Goal: Transaction & Acquisition: Subscribe to service/newsletter

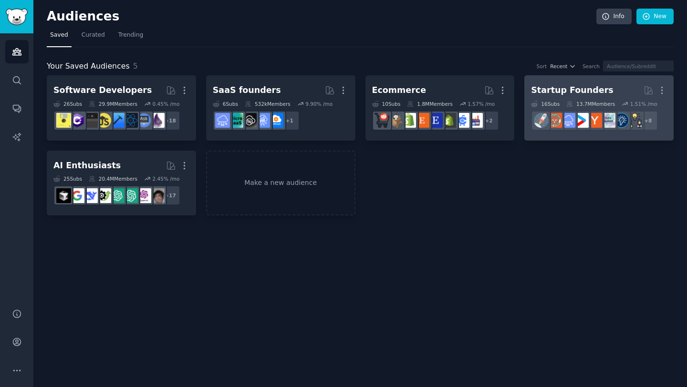
click at [600, 97] on h2 "Startup Founders More" at bounding box center [599, 90] width 136 height 17
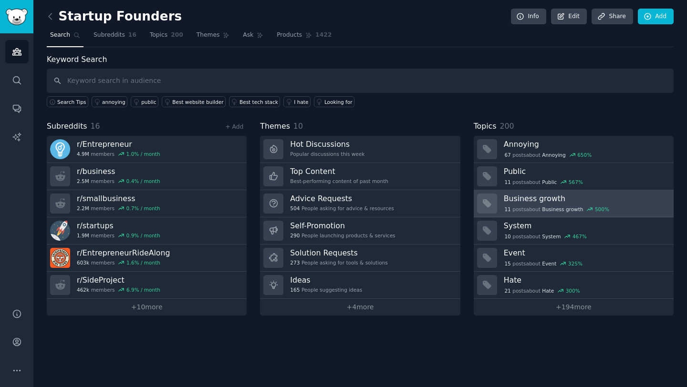
click at [495, 210] on div at bounding box center [487, 204] width 20 height 20
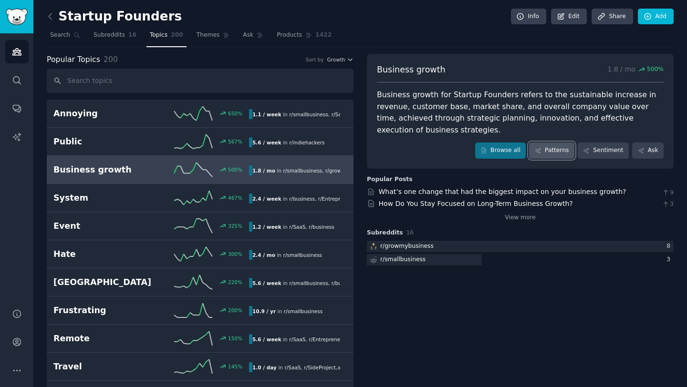
click at [563, 150] on link "Patterns" at bounding box center [551, 151] width 45 height 16
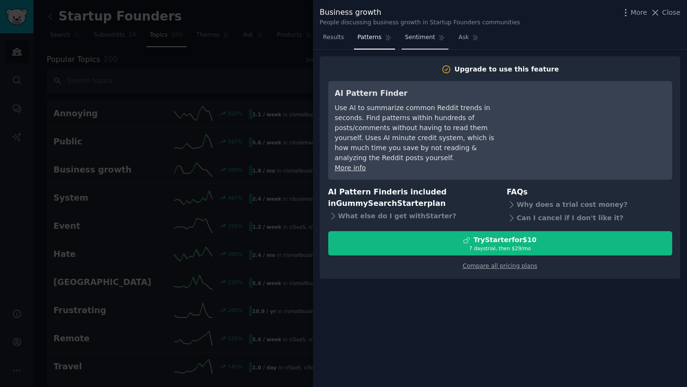
click at [411, 35] on span "Sentiment" at bounding box center [420, 37] width 30 height 9
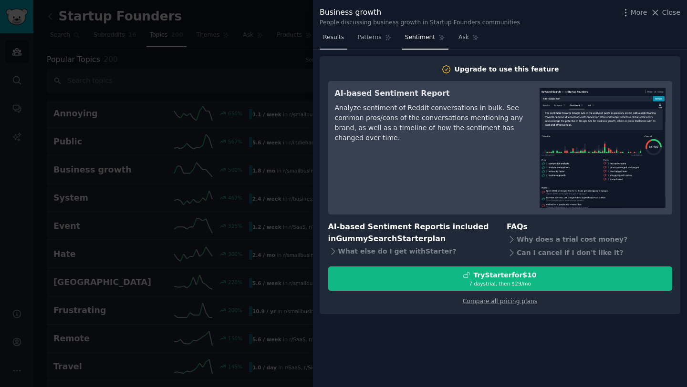
click at [346, 36] on link "Results" at bounding box center [334, 40] width 28 height 20
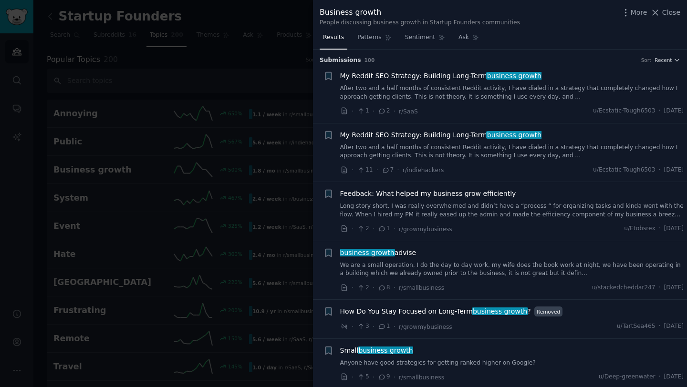
click at [344, 36] on link "Results" at bounding box center [334, 40] width 28 height 20
click at [278, 39] on div at bounding box center [343, 193] width 687 height 387
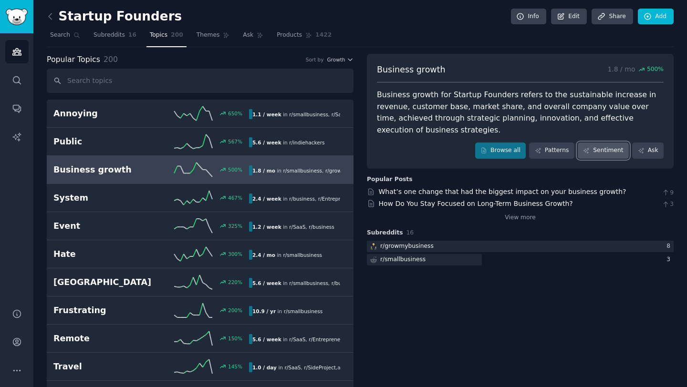
click at [603, 155] on link "Sentiment" at bounding box center [603, 151] width 51 height 16
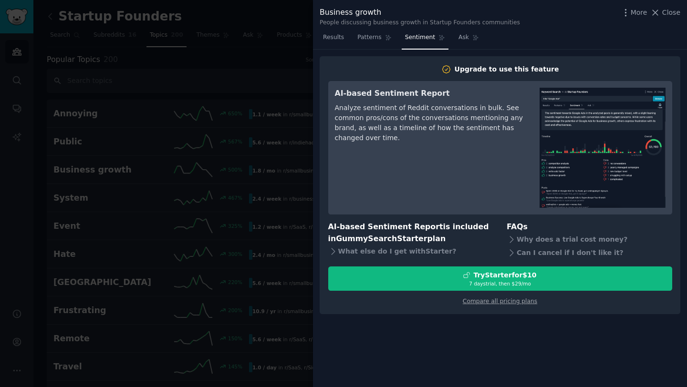
click at [260, 125] on div at bounding box center [343, 193] width 687 height 387
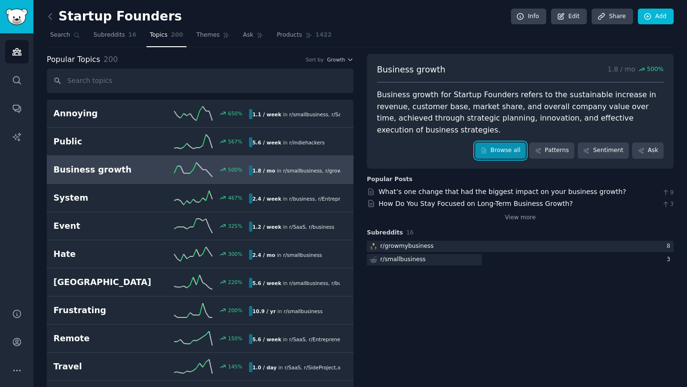
click at [497, 148] on link "Browse all" at bounding box center [500, 151] width 51 height 16
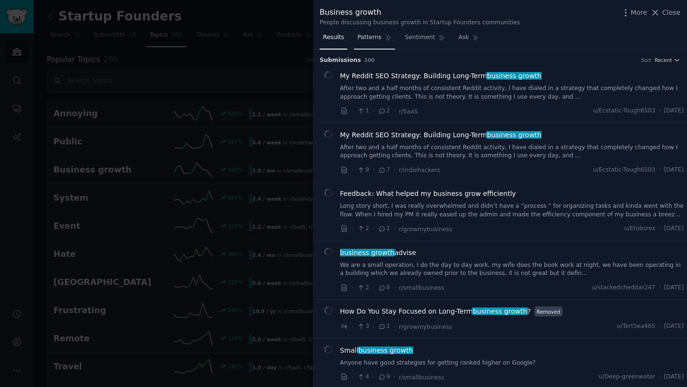
click at [378, 32] on link "Patterns" at bounding box center [374, 40] width 41 height 20
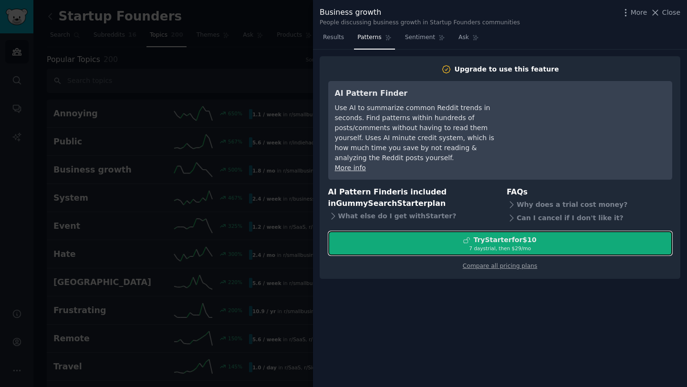
click at [453, 235] on div "Try Starter for $10" at bounding box center [500, 240] width 343 height 10
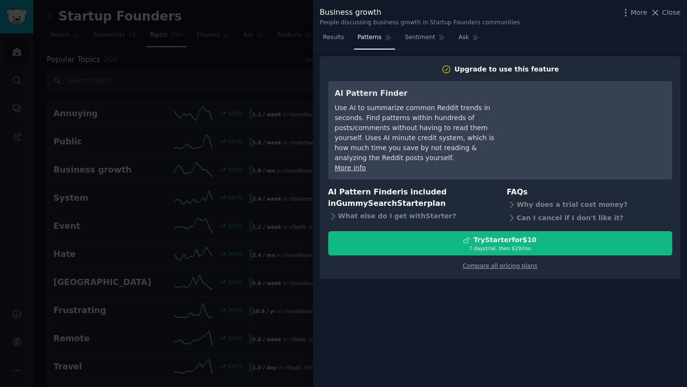
click at [430, 286] on div "Upgrade to use this feature AI Pattern Finder Use AI to summarize common Reddit…" at bounding box center [500, 219] width 374 height 338
click at [672, 14] on span "Close" at bounding box center [671, 13] width 18 height 10
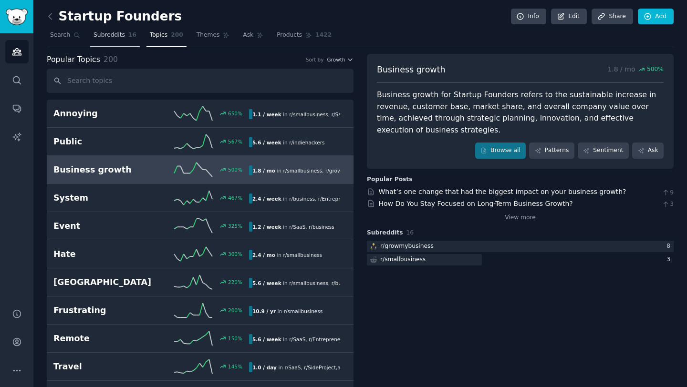
click at [112, 36] on span "Subreddits" at bounding box center [108, 35] width 31 height 9
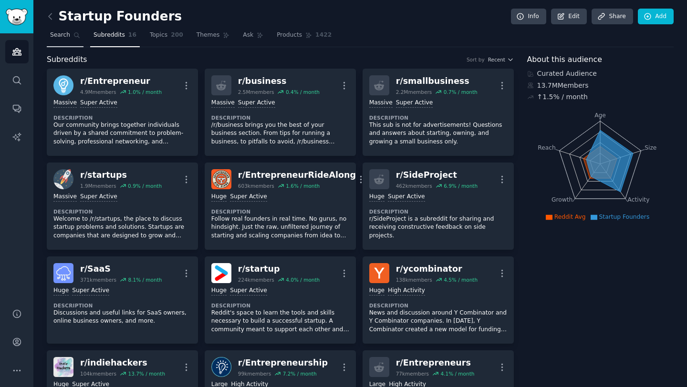
click at [58, 34] on span "Search" at bounding box center [60, 35] width 20 height 9
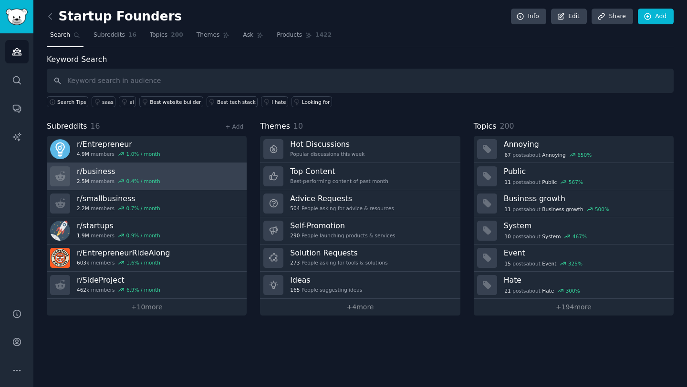
click at [178, 175] on link "r/ business 2.5M members 0.4 % / month" at bounding box center [147, 176] width 200 height 27
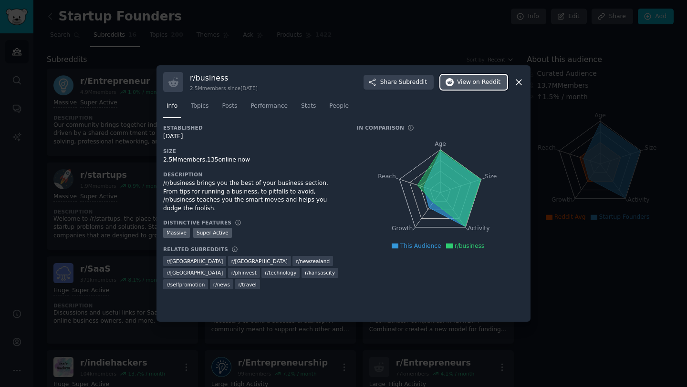
click at [475, 81] on span "on Reddit" at bounding box center [487, 82] width 28 height 9
click at [604, 226] on div at bounding box center [343, 193] width 687 height 387
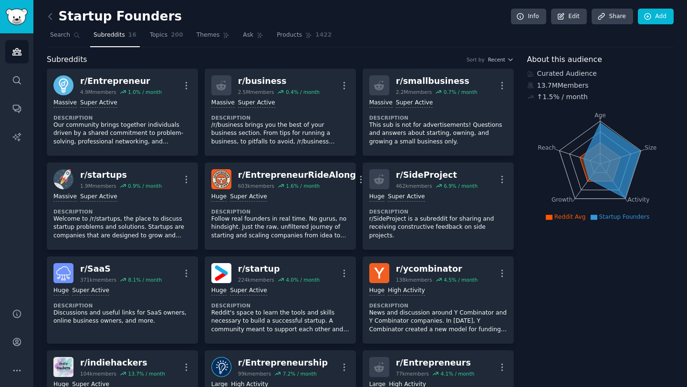
click at [103, 45] on link "Subreddits 16" at bounding box center [115, 38] width 50 height 20
click at [104, 43] on link "Subreddits 16" at bounding box center [115, 38] width 50 height 20
click at [22, 73] on link "Search" at bounding box center [16, 80] width 23 height 23
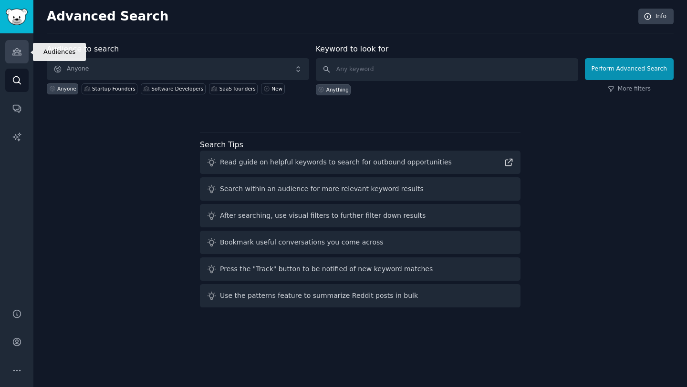
click at [15, 51] on icon "Sidebar" at bounding box center [16, 52] width 9 height 7
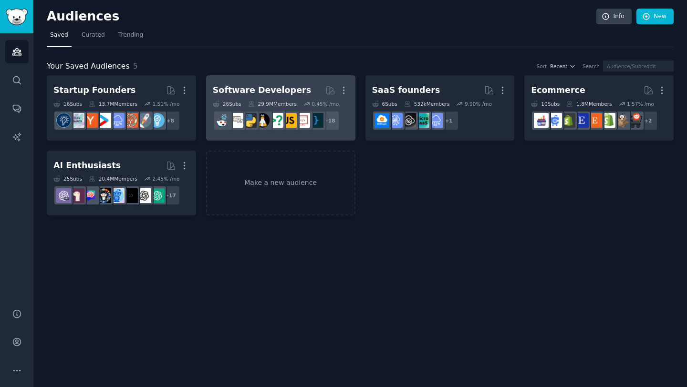
click at [264, 134] on link "Software Developers More 26 Sub s 29.9M Members 0.45 % /mo r/linux + 18" at bounding box center [280, 107] width 149 height 65
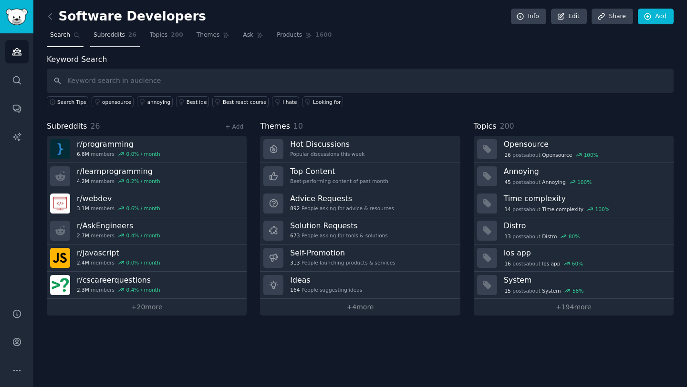
click at [111, 33] on span "Subreddits" at bounding box center [108, 35] width 31 height 9
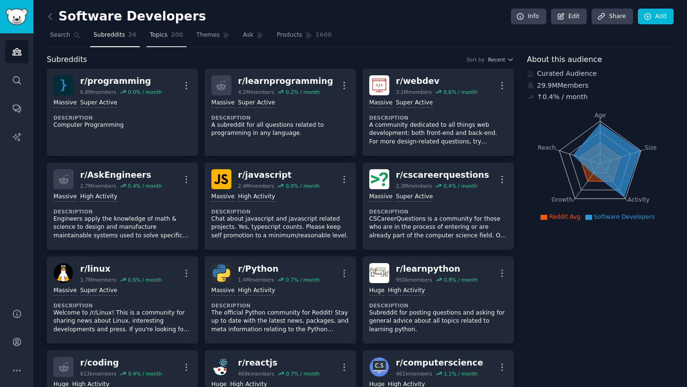
click at [184, 38] on link "Topics 200" at bounding box center [166, 38] width 40 height 20
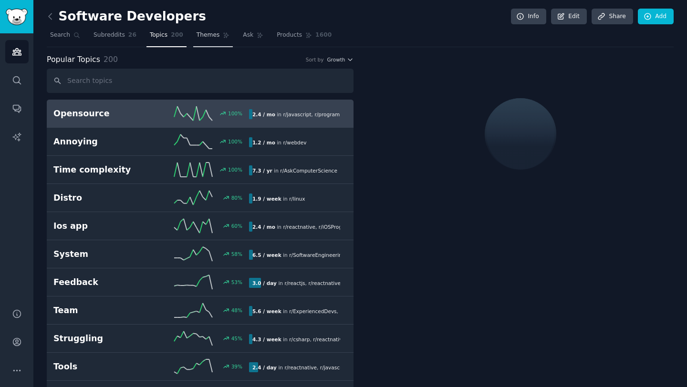
click at [197, 38] on span "Themes" at bounding box center [208, 35] width 23 height 9
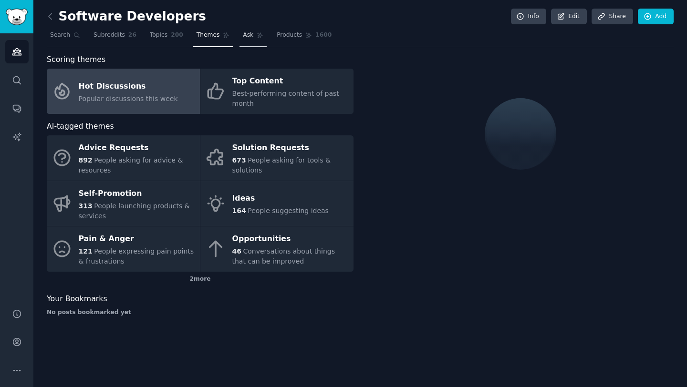
click at [253, 37] on link "Ask" at bounding box center [252, 38] width 27 height 20
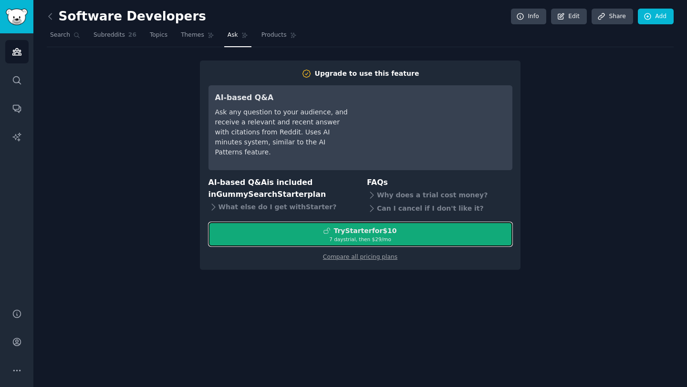
click at [321, 234] on div "Try Starter for $10" at bounding box center [360, 231] width 303 height 10
